Goal: Transaction & Acquisition: Purchase product/service

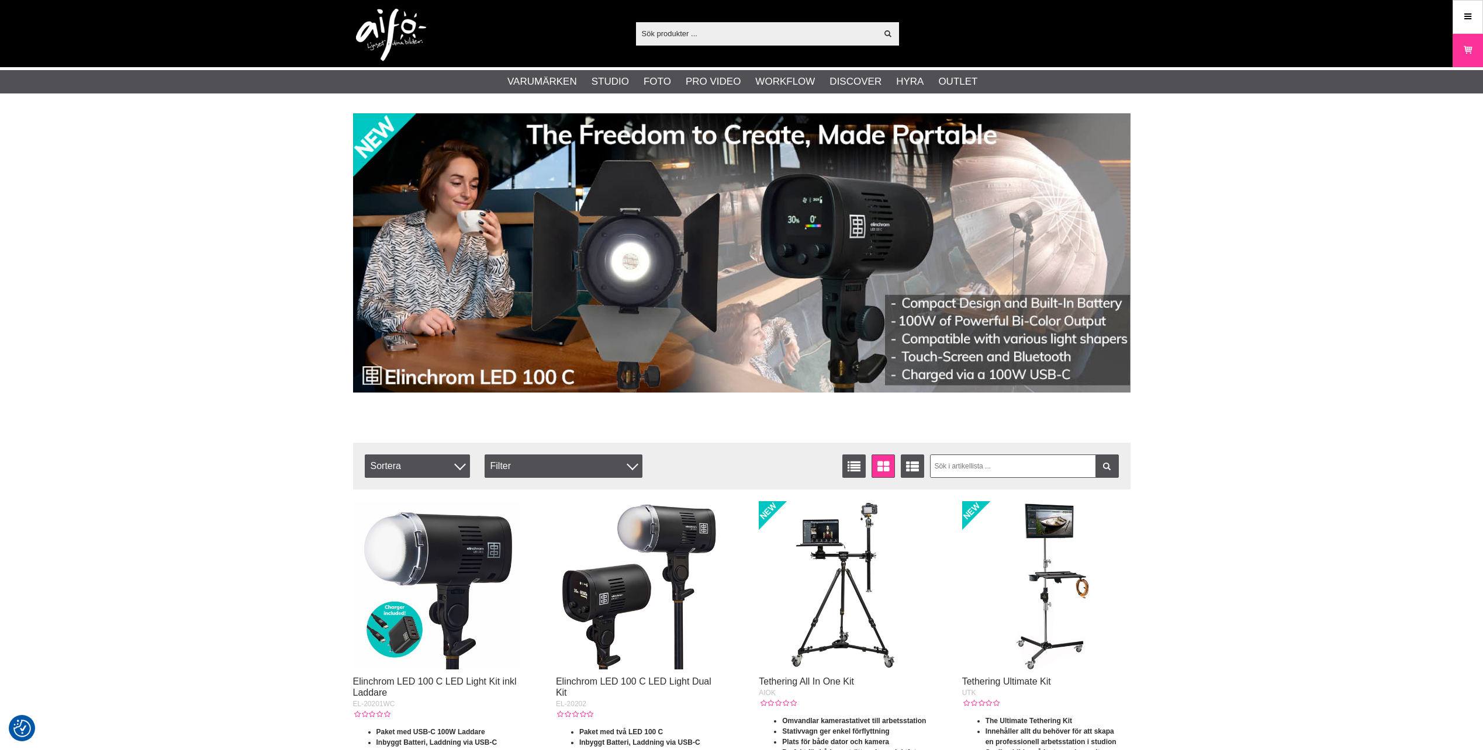
click at [681, 40] on input "text" at bounding box center [756, 34] width 241 height 18
paste input "Portalite Square Softbox 66x66 cm"
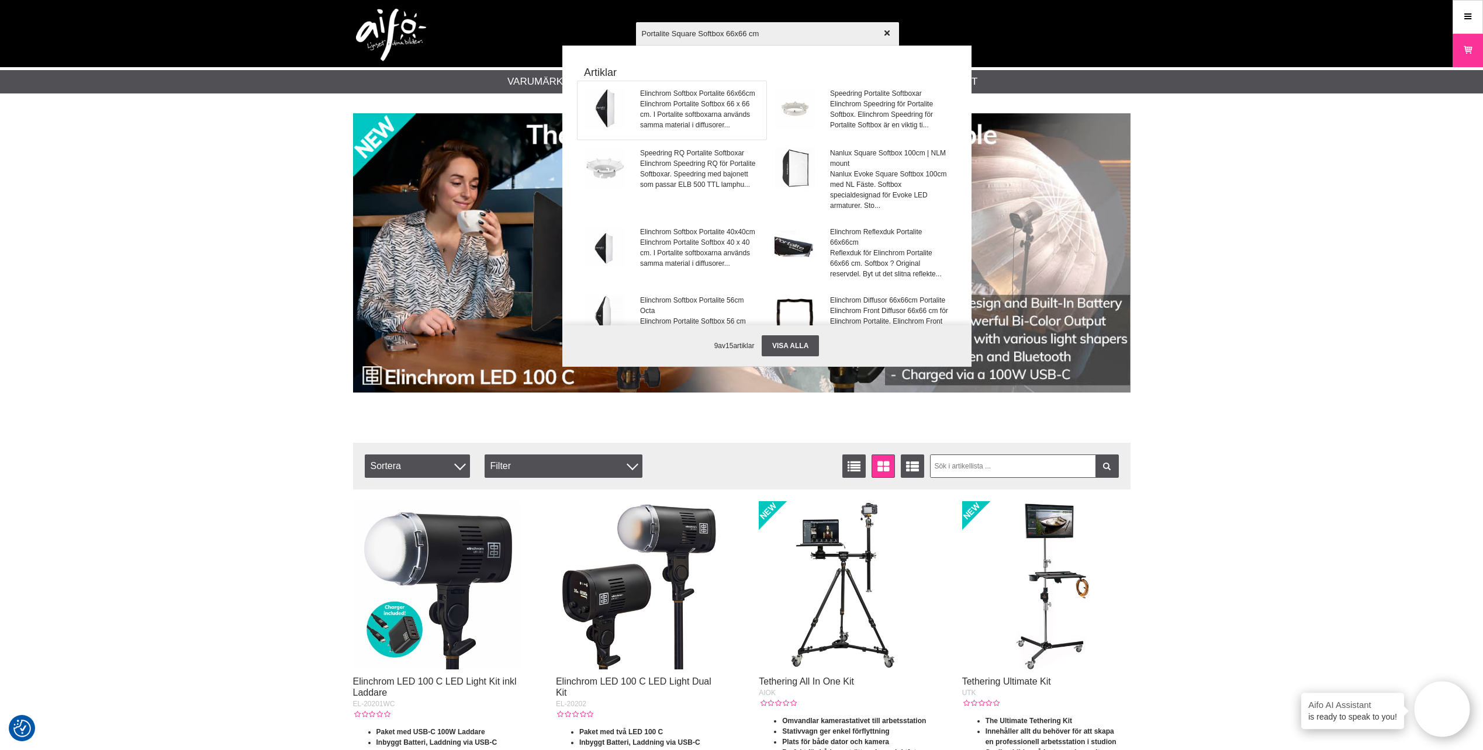
type input "Portalite Square Softbox 66x66 cm"
click at [674, 112] on span "Elinchrom Portalite Softbox 66 x 66 cm. I Portalite softboxarna används samma m…" at bounding box center [699, 115] width 119 height 32
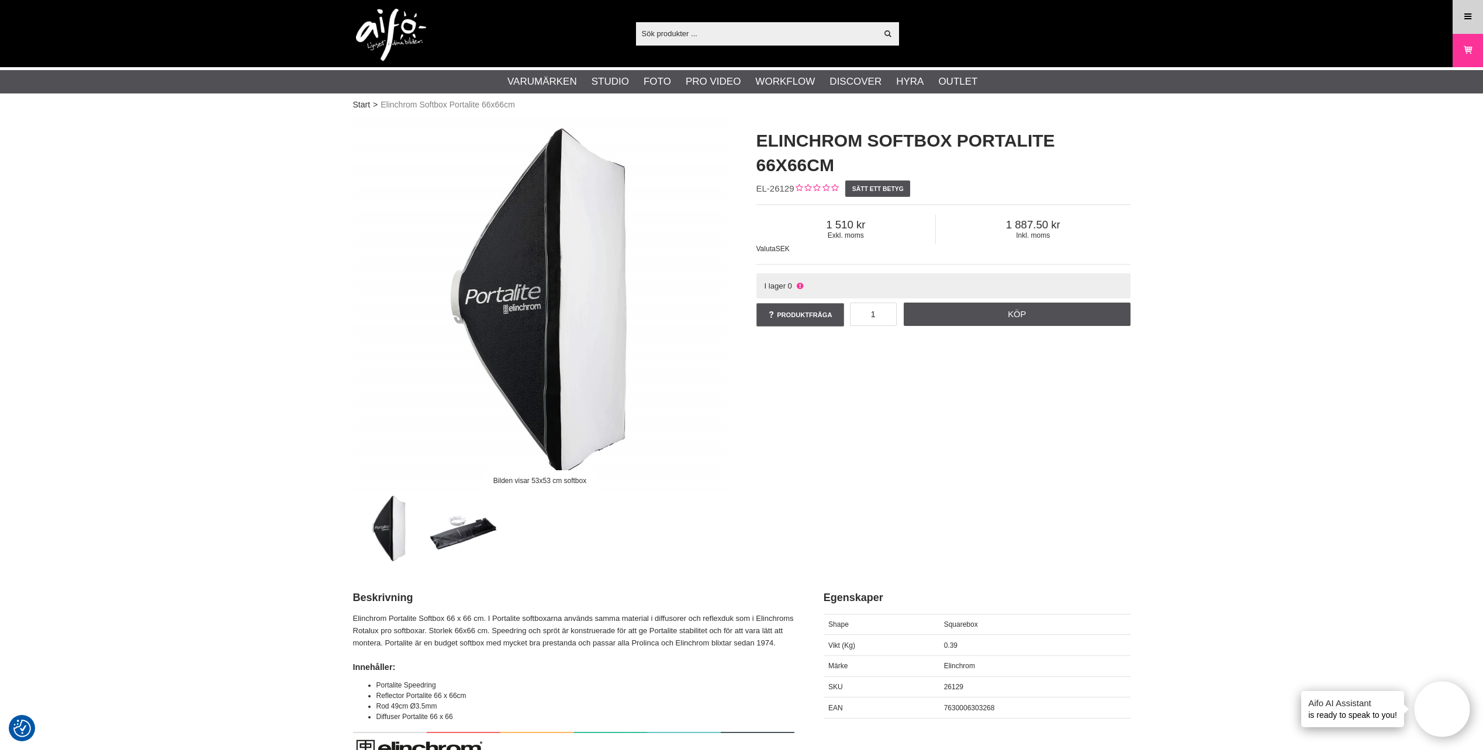
click at [1476, 16] on link "Meny" at bounding box center [1467, 16] width 29 height 27
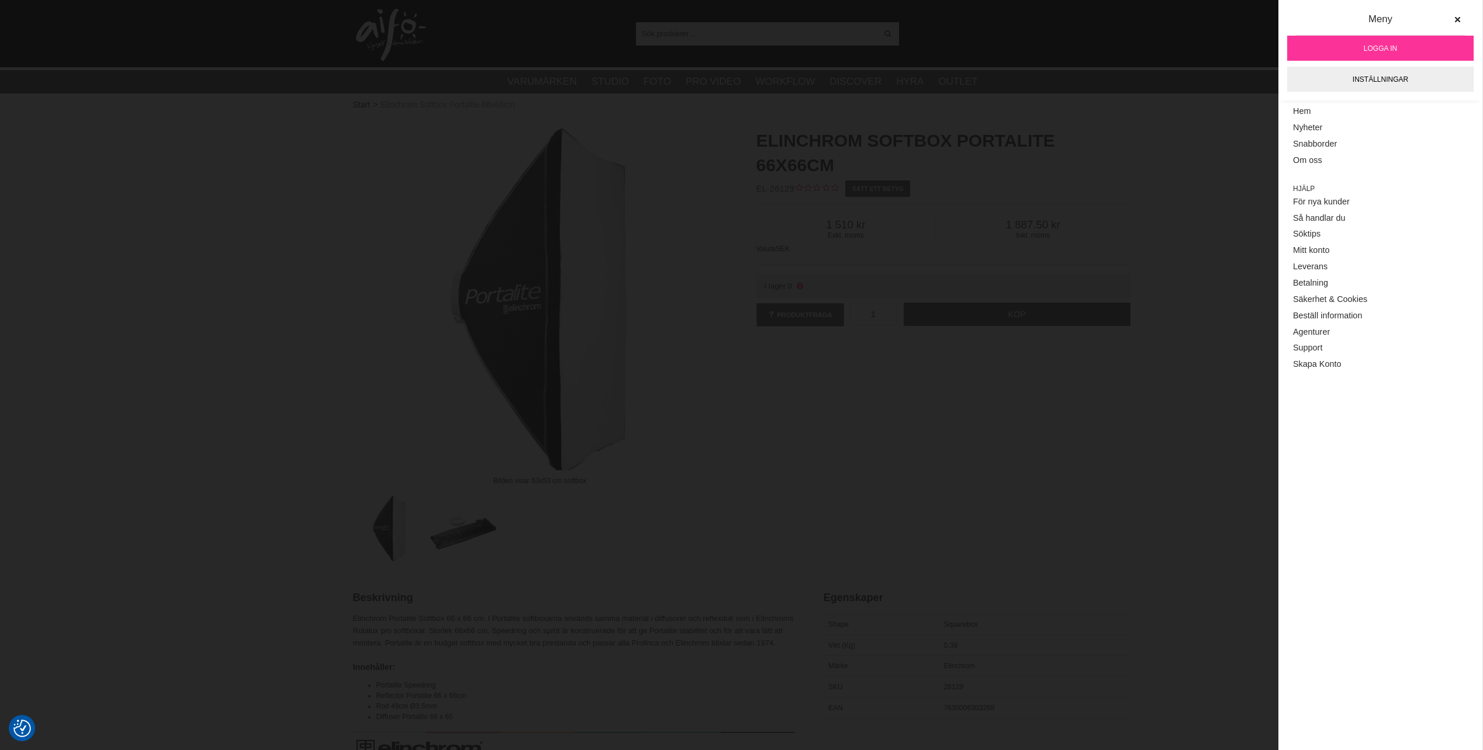
click at [1365, 49] on span "Logga in" at bounding box center [1379, 48] width 33 height 11
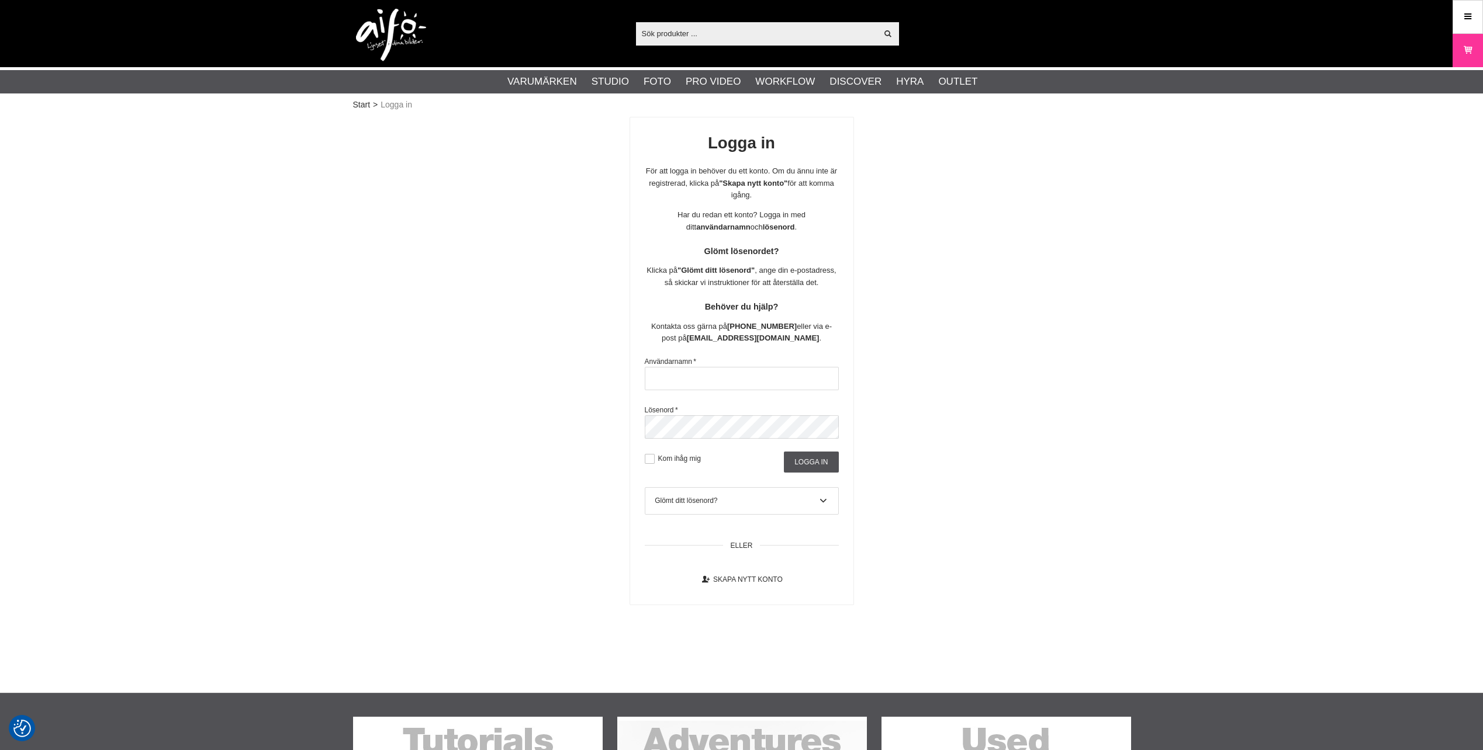
checkbox input "true"
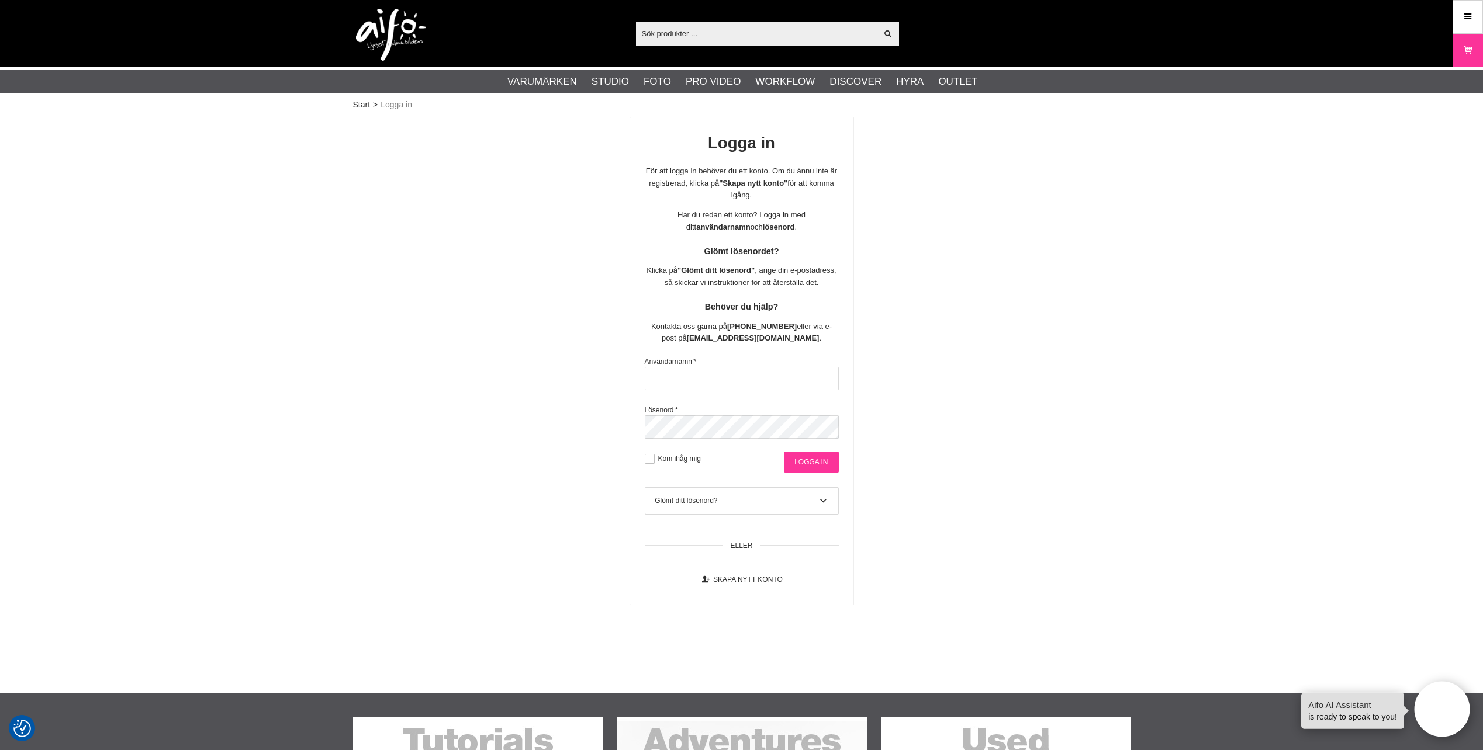
type input "david@goecker.se"
click at [813, 461] on input "Logga in" at bounding box center [811, 462] width 54 height 21
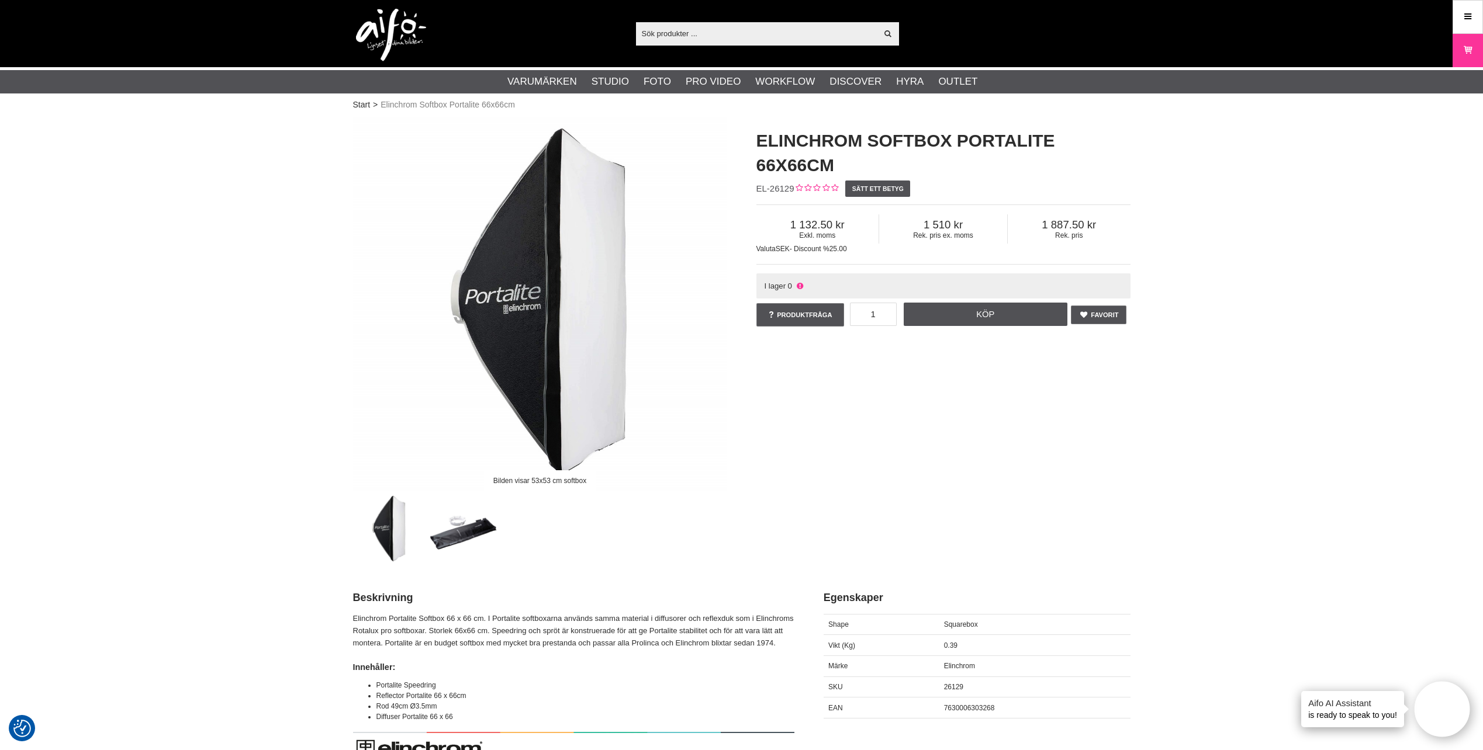
click at [665, 34] on input "text" at bounding box center [756, 34] width 241 height 18
paste input "8pcs Rod 25.5cm Ø3.5mm"
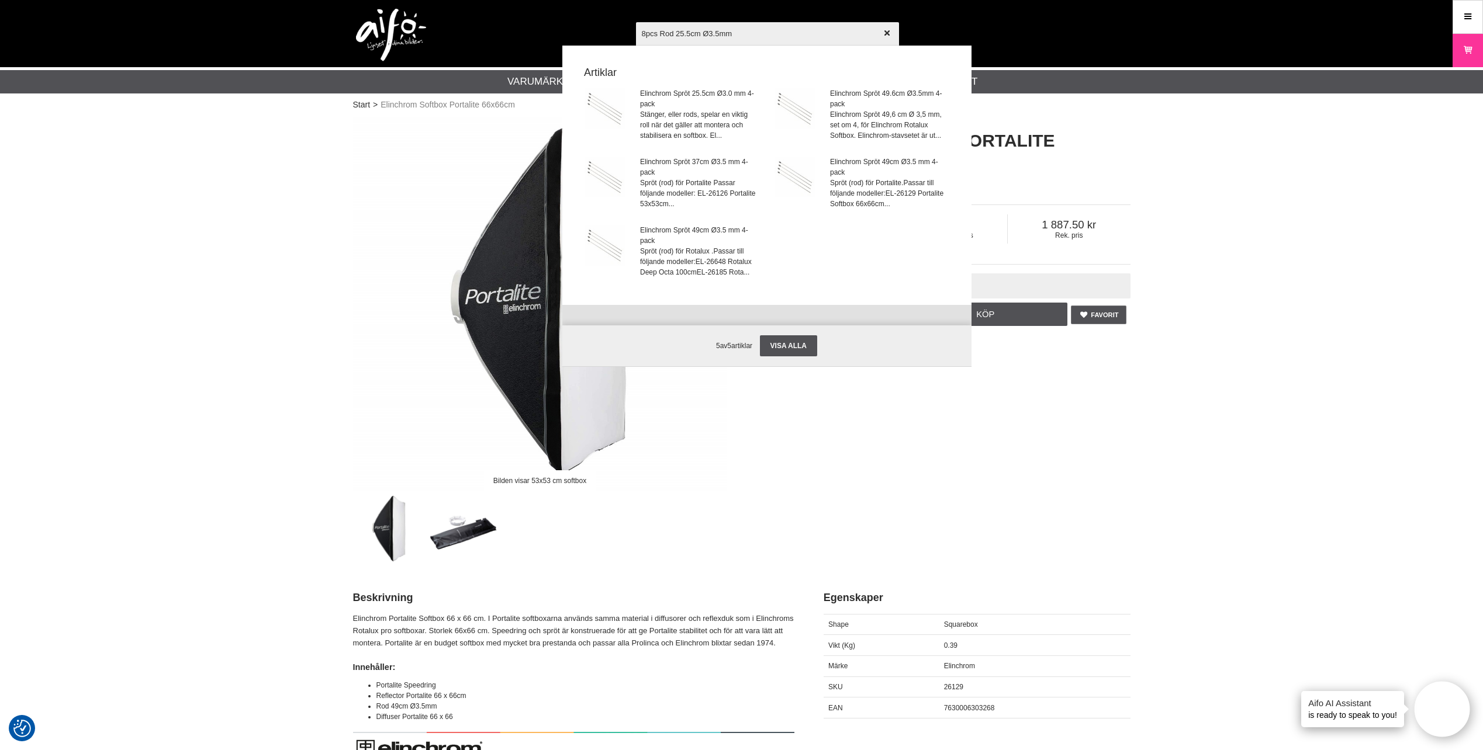
drag, startPoint x: 674, startPoint y: 32, endPoint x: 610, endPoint y: 36, distance: 63.8
click at [610, 36] on div "8pcs Rod 25.5cm Ø3.5mm Visa alla Artiklar Elinchrom Spröt 25.5cm Ø3.0 mm 4-pack…" at bounding box center [741, 33] width 795 height 67
type input "Spröt 25.5cm Ø3.5mm"
click at [749, 35] on input "Spröt 25.5cm Ø3.5mm" at bounding box center [767, 33] width 263 height 41
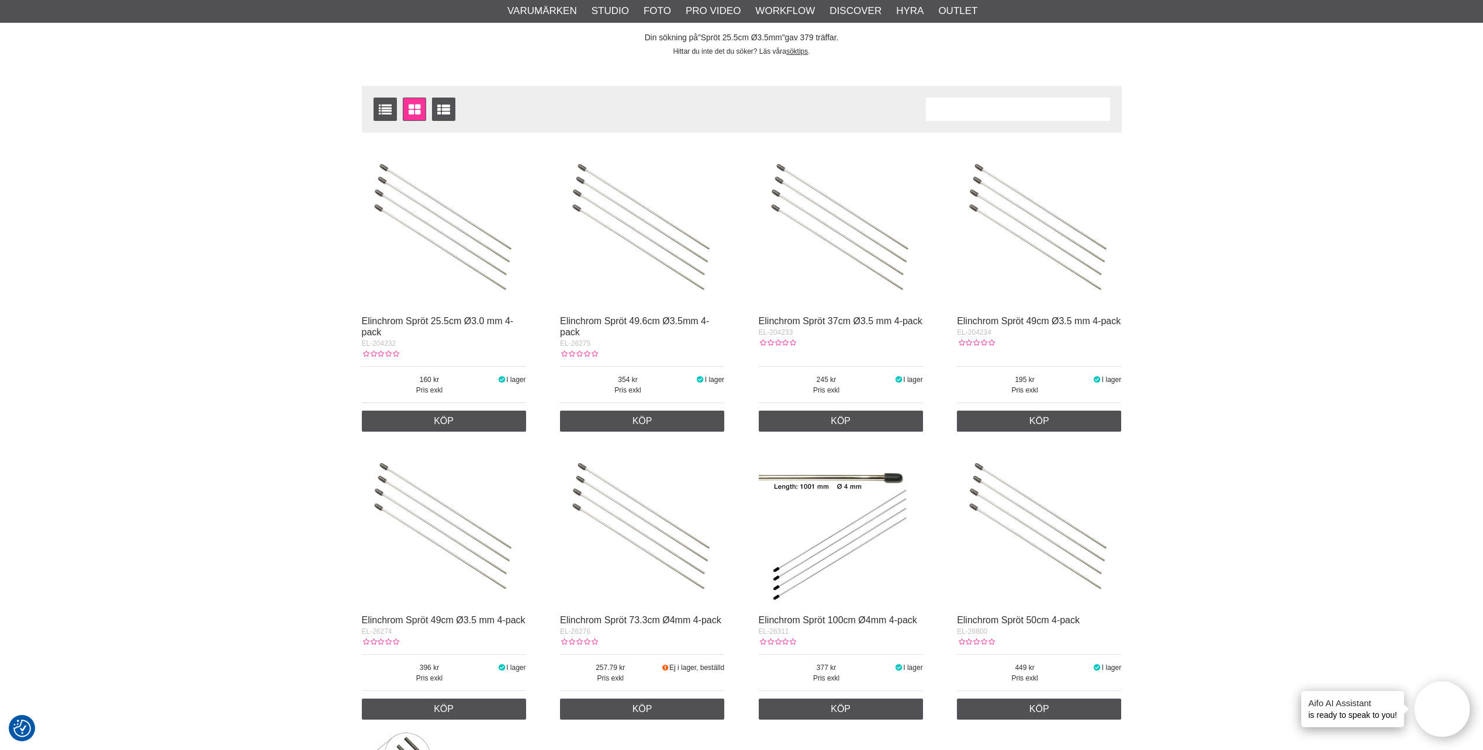
scroll to position [58, 0]
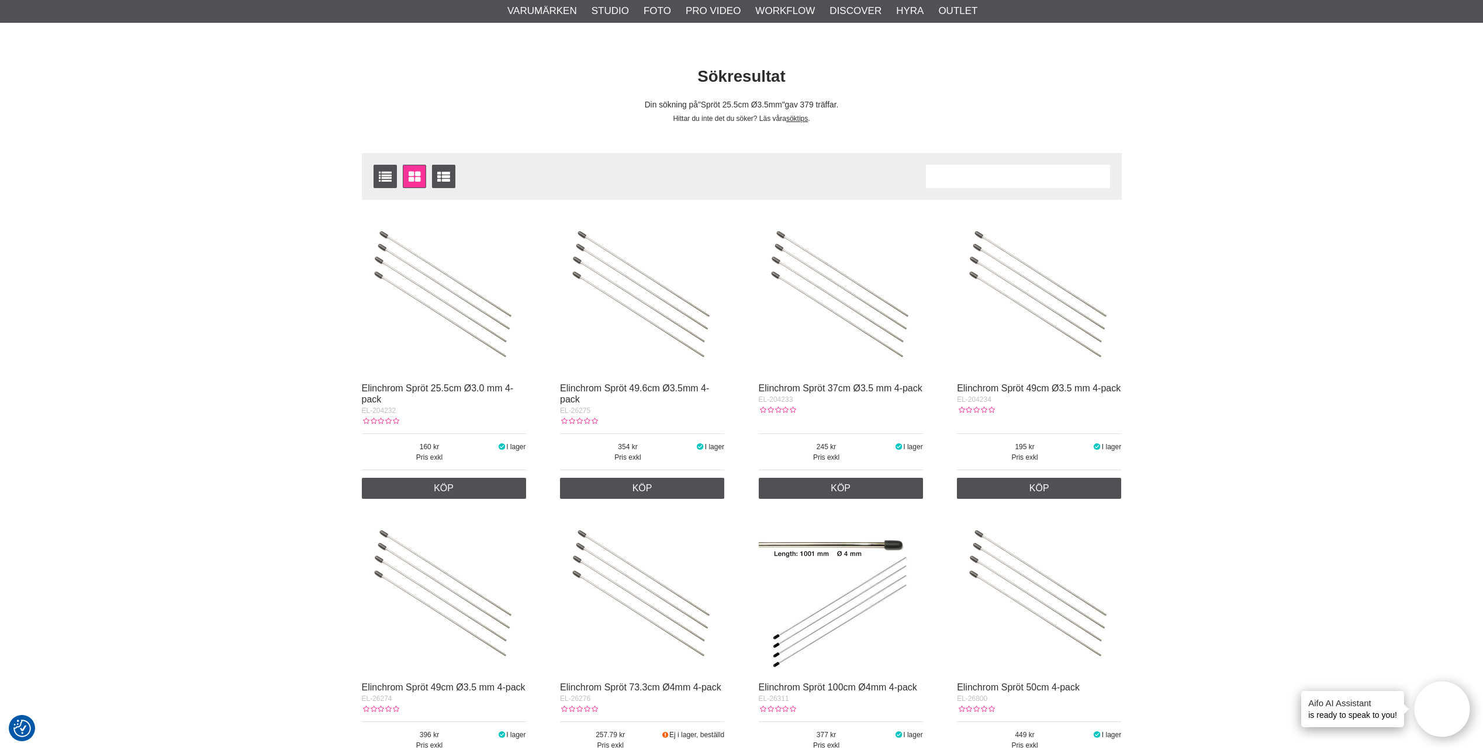
click at [417, 284] on img at bounding box center [444, 294] width 164 height 164
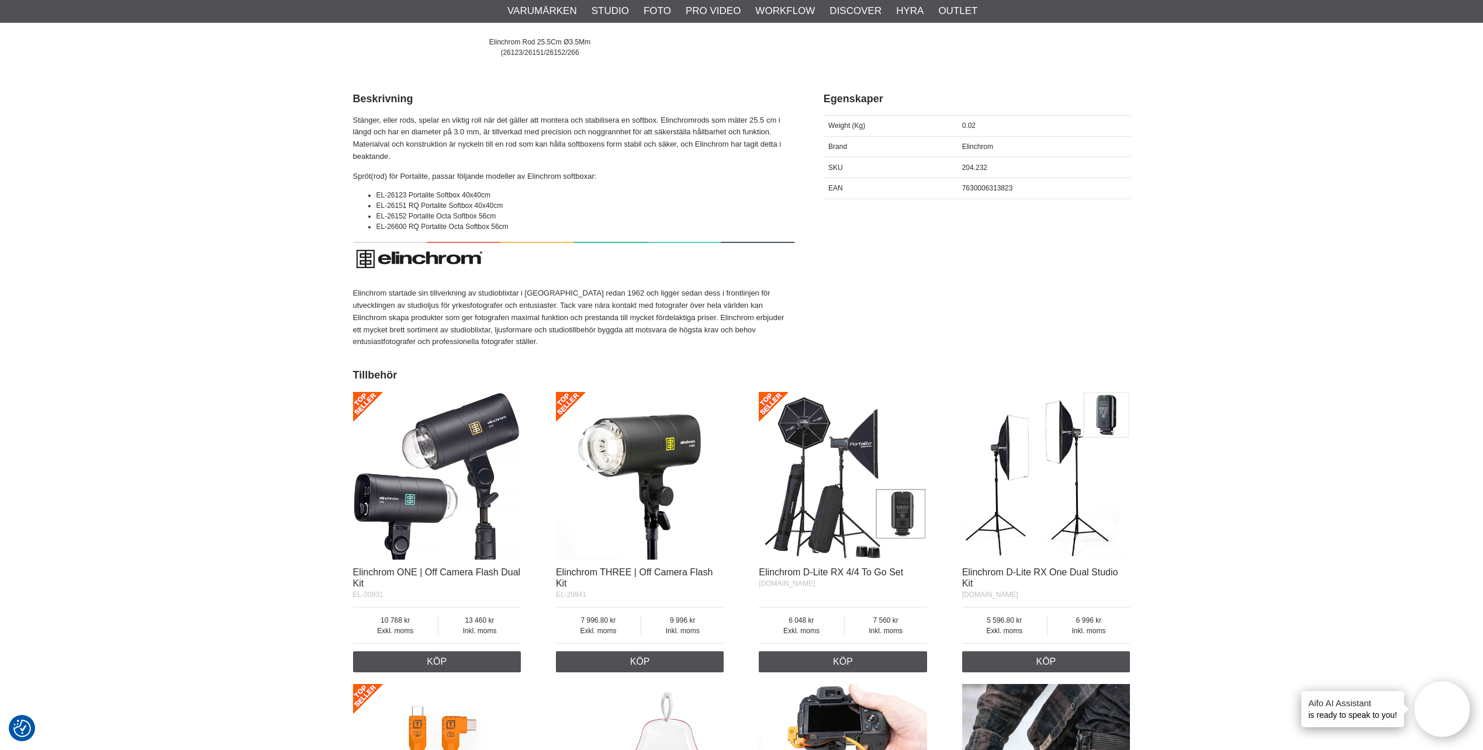
scroll to position [468, 0]
